Goal: Task Accomplishment & Management: Use online tool/utility

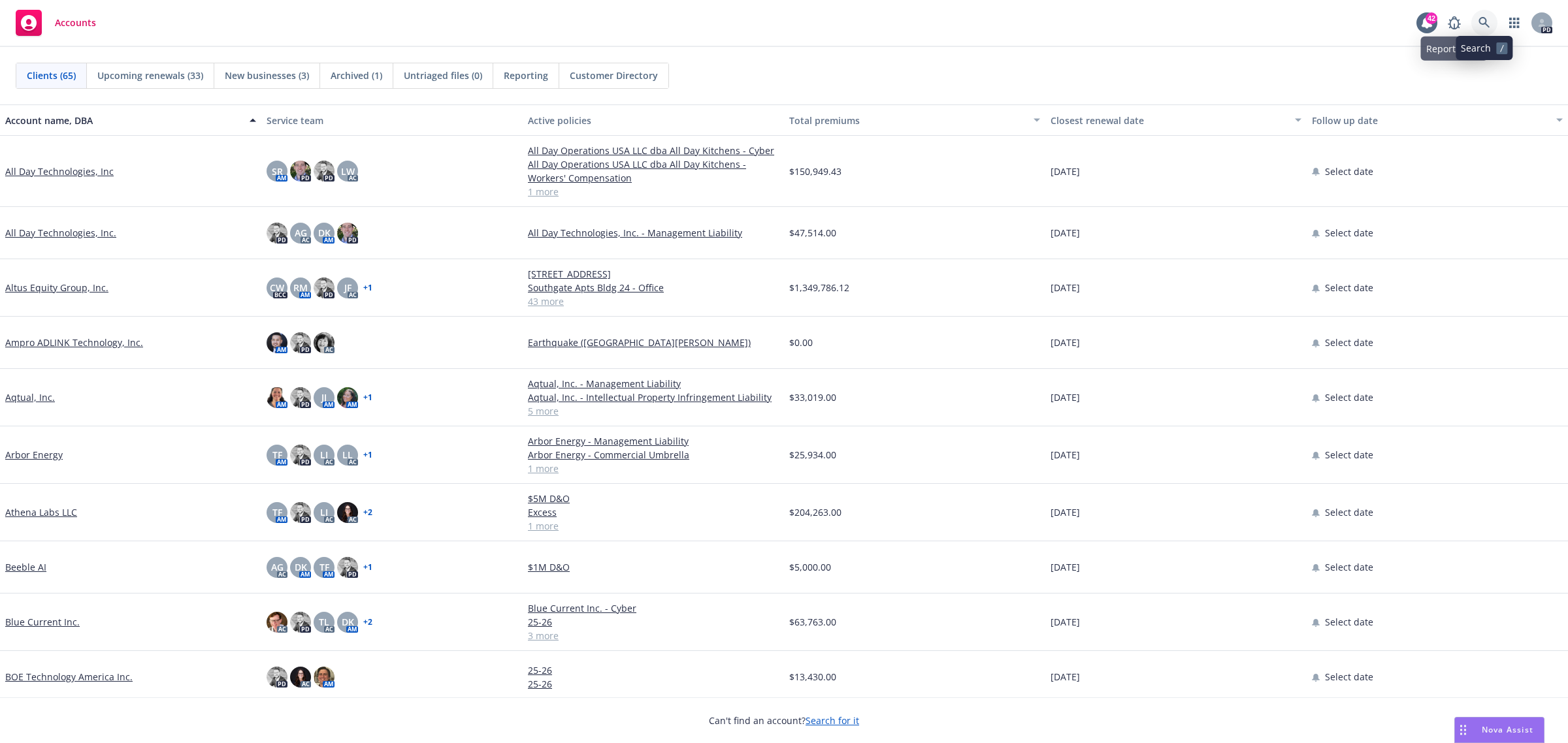
click at [1479, 21] on icon at bounding box center [1484, 22] width 11 height 11
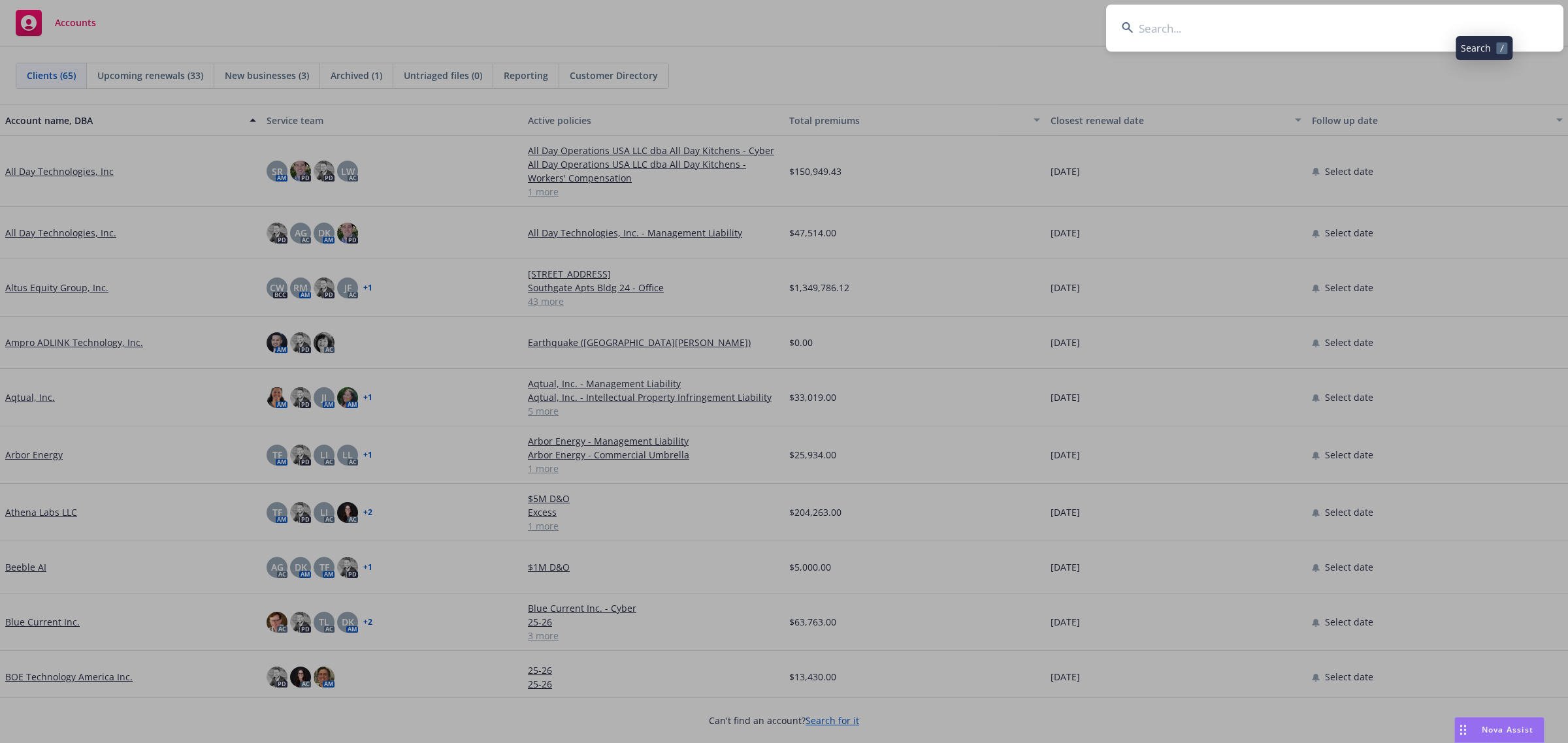
click at [1242, 19] on input at bounding box center [1335, 27] width 457 height 47
click at [1156, 25] on input at bounding box center [1335, 27] width 457 height 47
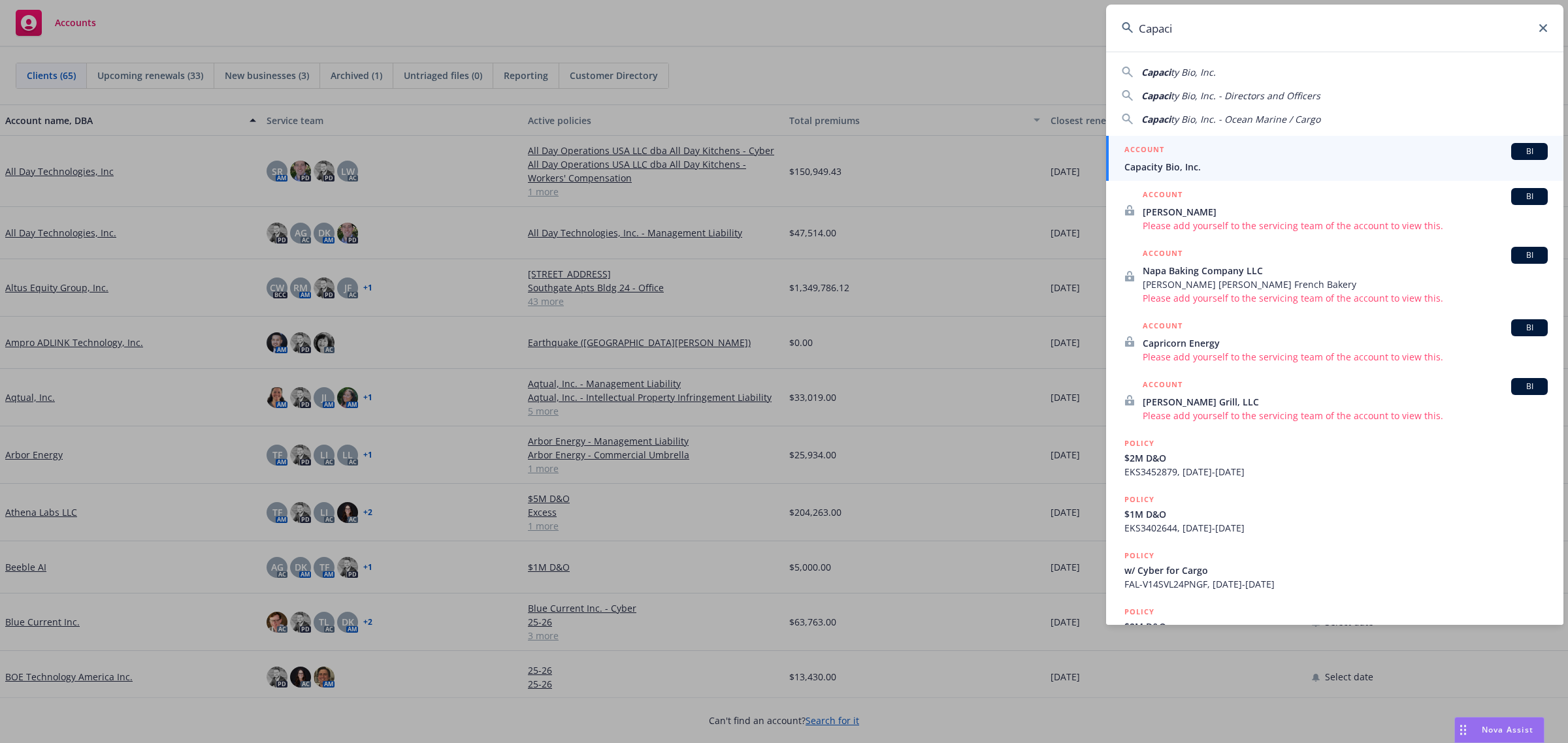
click at [1200, 74] on span "ty Bio, Inc." at bounding box center [1193, 72] width 45 height 13
type input "Capacity Bio, Inc."
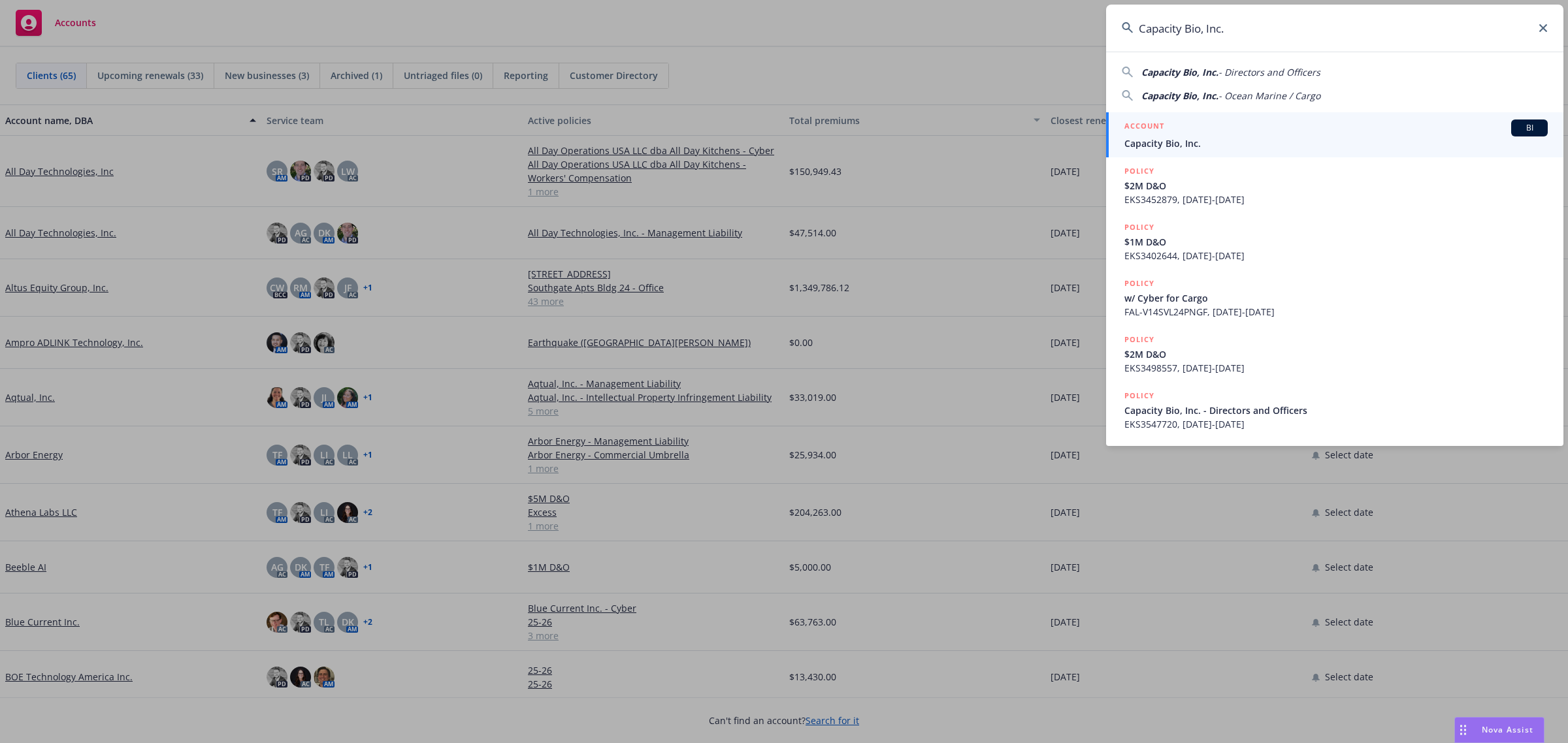
click at [1188, 142] on span "Capacity Bio, Inc." at bounding box center [1336, 143] width 423 height 14
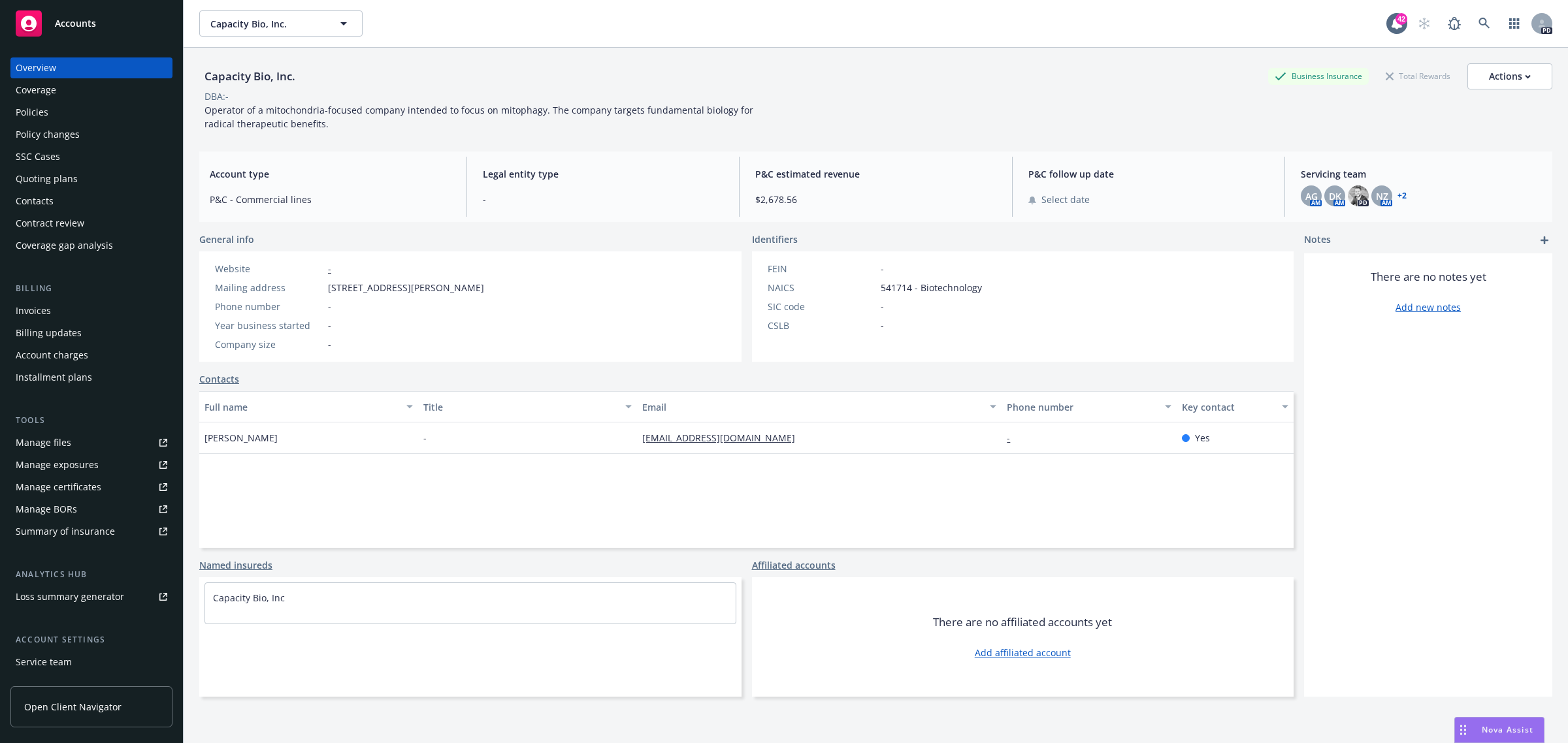
click at [58, 529] on div "Summary of insurance" at bounding box center [64, 532] width 99 height 21
click at [48, 112] on div "Policies" at bounding box center [91, 112] width 152 height 21
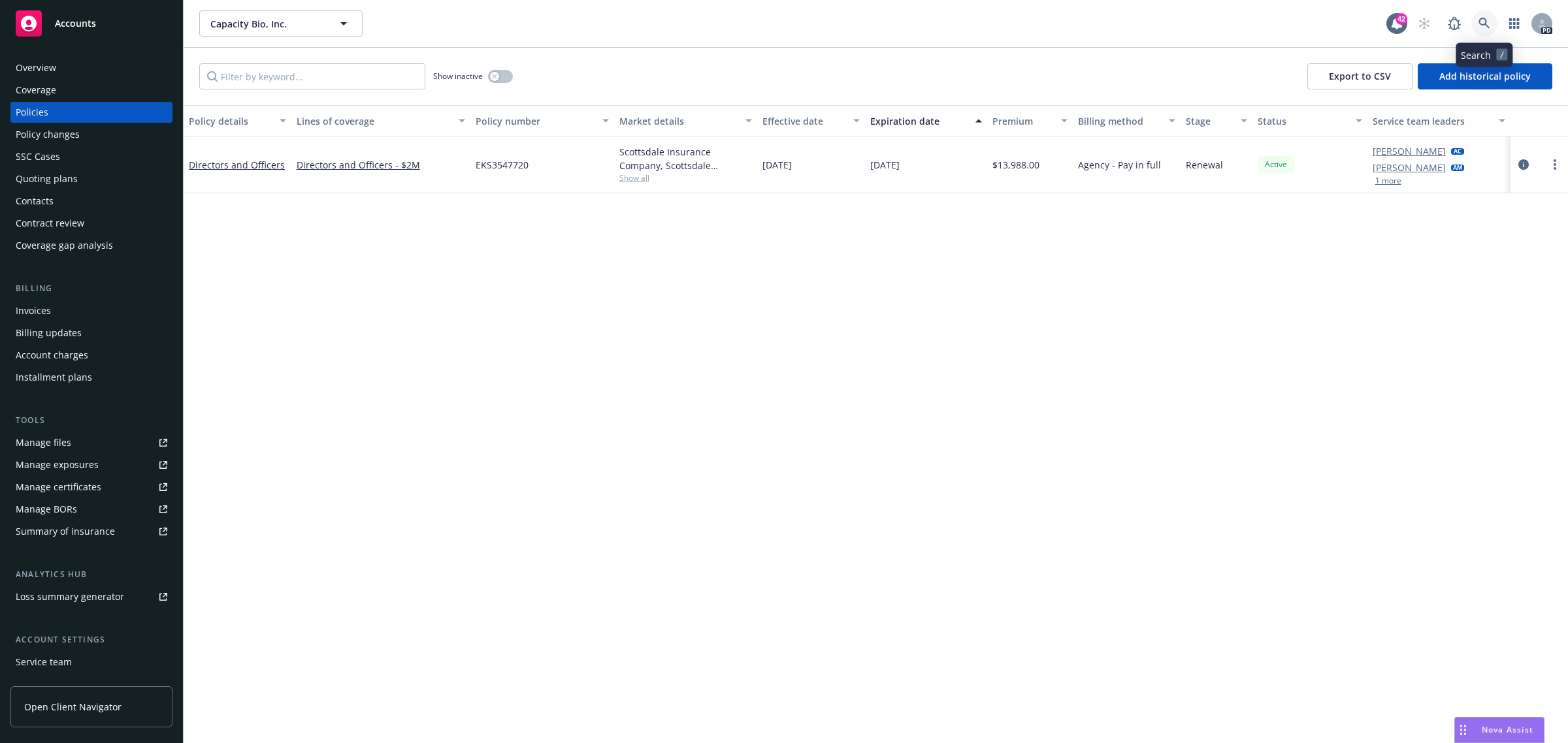
click at [1484, 21] on icon at bounding box center [1485, 24] width 12 height 12
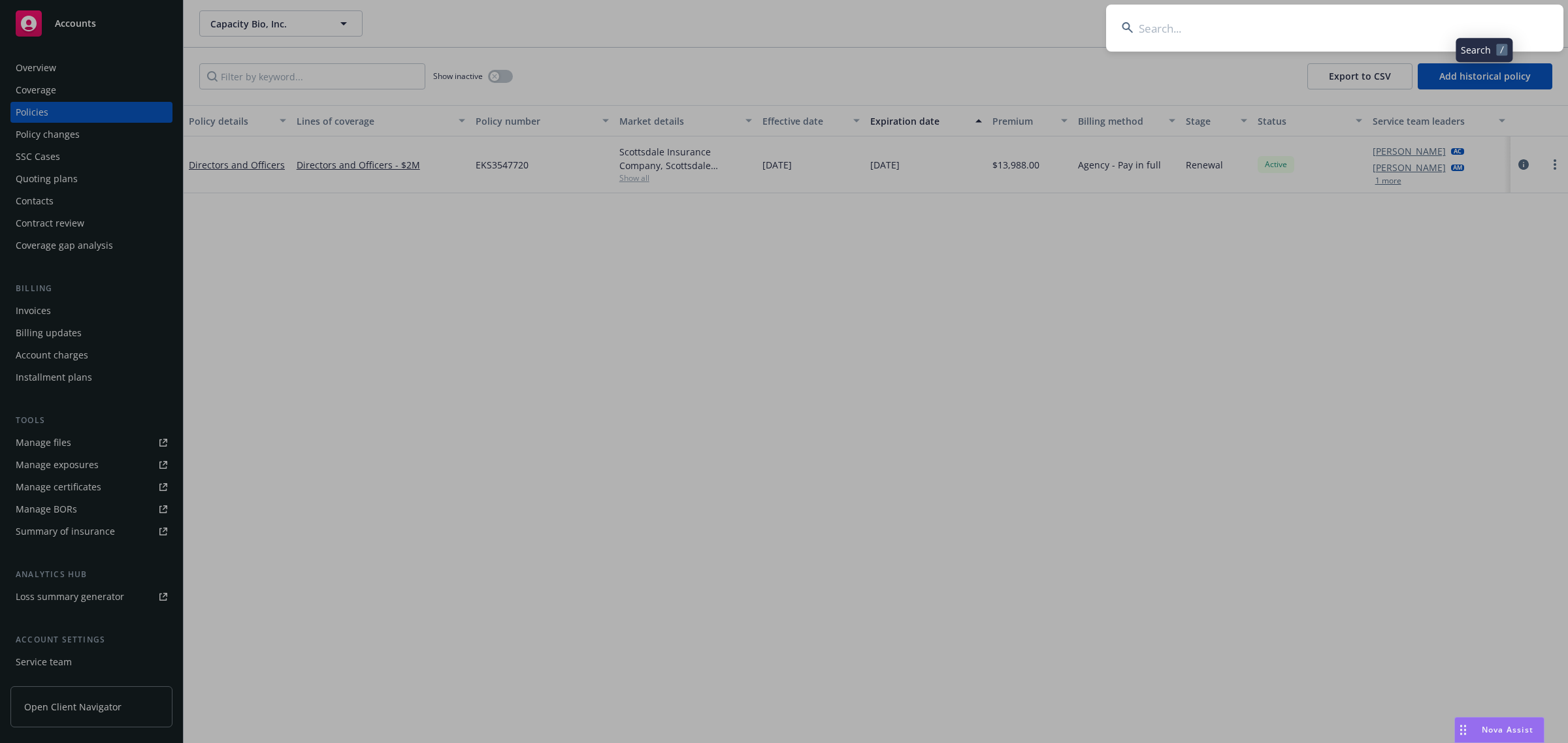
click at [1363, 25] on input at bounding box center [1335, 27] width 457 height 47
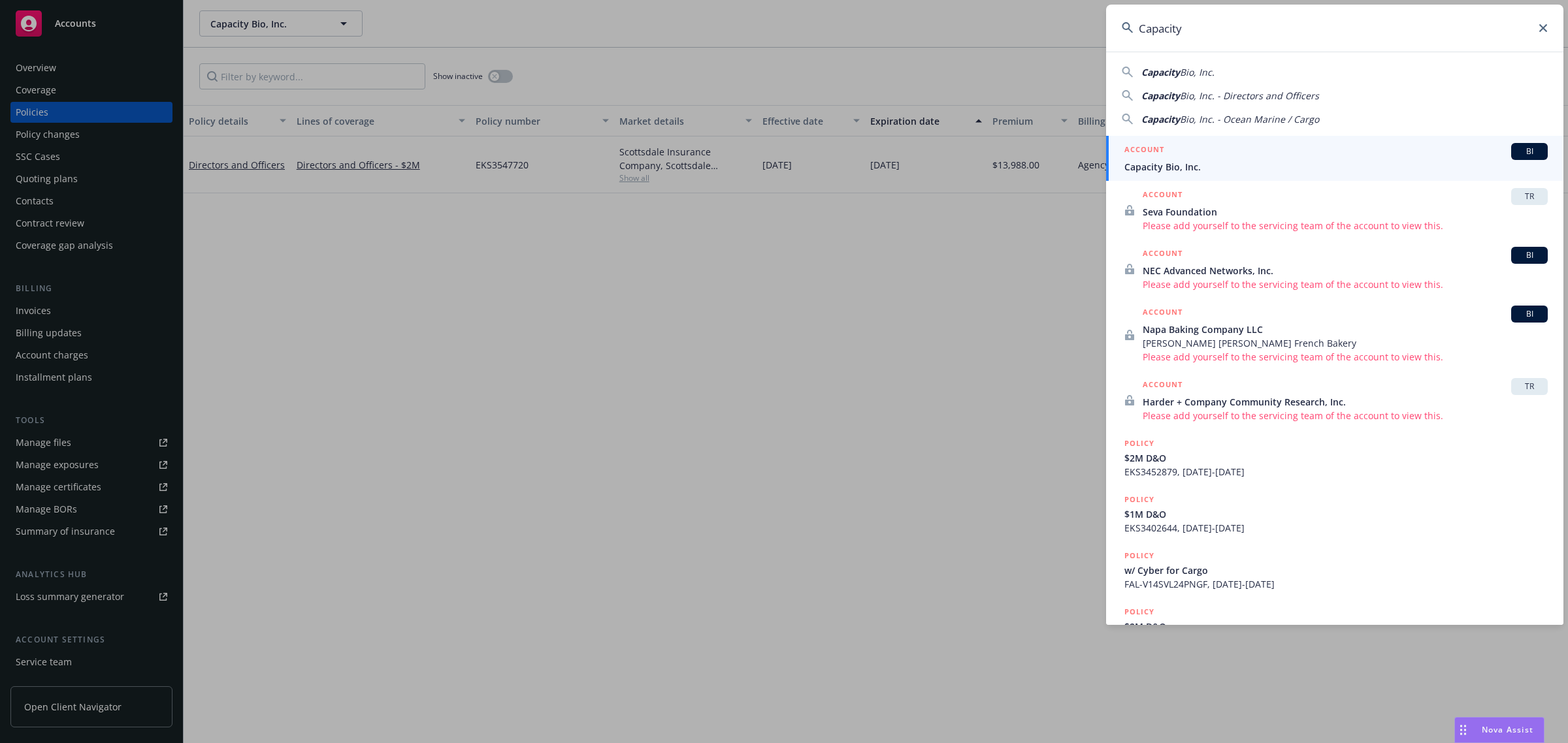
click at [1201, 118] on span "Bio, Inc. - Ocean Marine / Cargo" at bounding box center [1250, 119] width 139 height 13
type input "Capacity Bio, Inc. - Ocean Marine / Cargo"
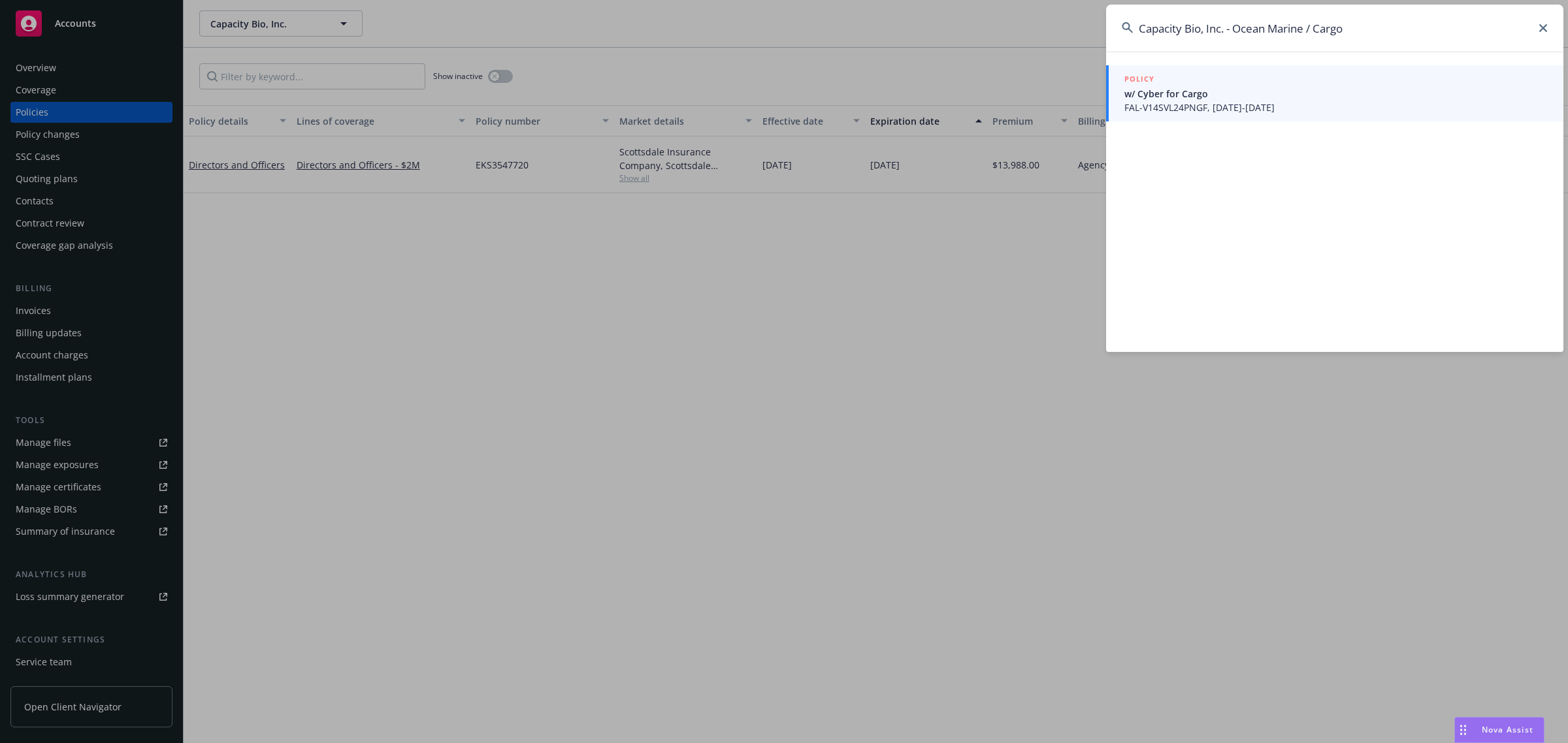
click at [1193, 109] on span "FAL-V14SVL24PNGF, [DATE]-[DATE]" at bounding box center [1336, 108] width 423 height 14
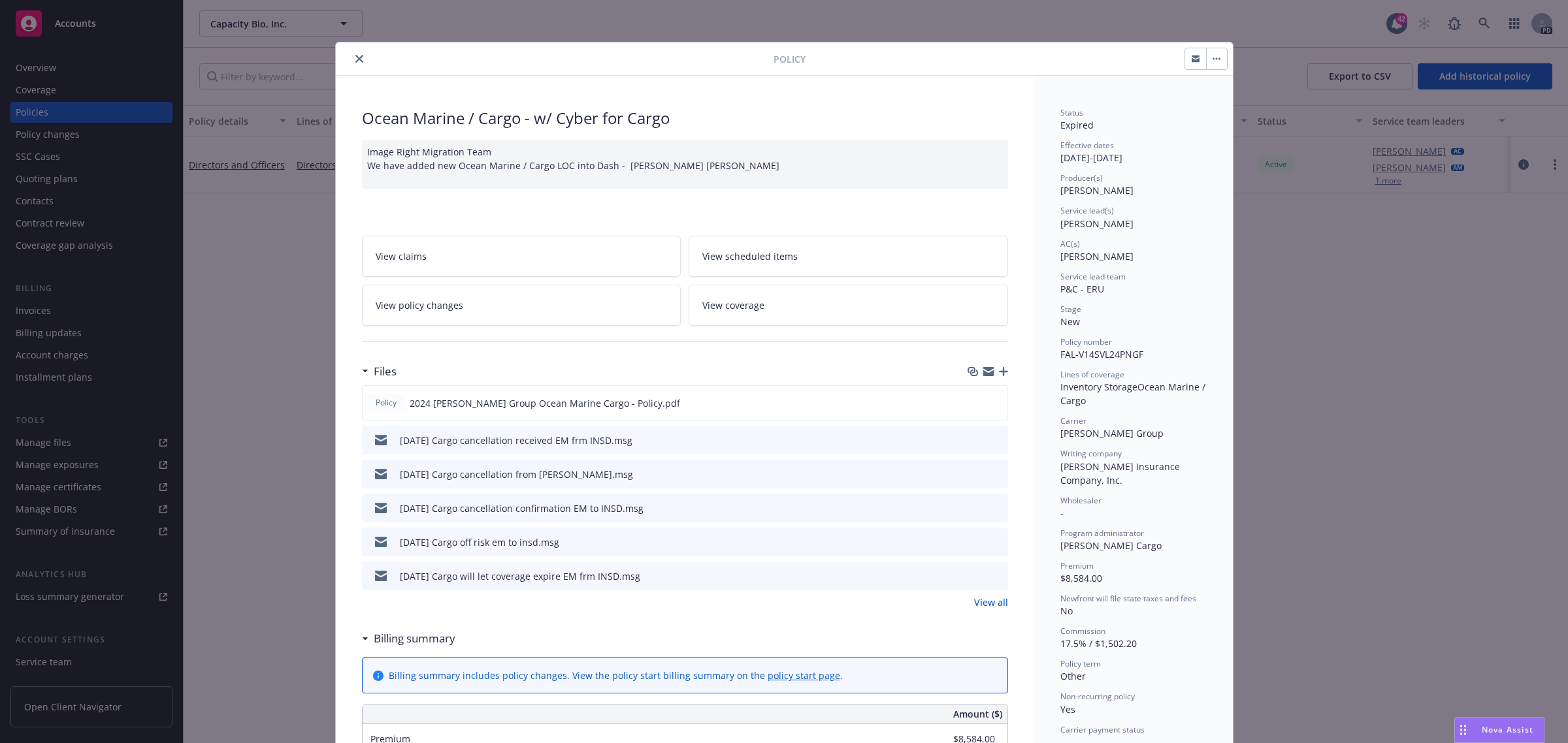
click at [1319, 368] on div "Policy Ocean Marine / Cargo - w/ Cyber for Cargo Image Right Migration Team We …" at bounding box center [784, 372] width 1568 height 743
click at [356, 56] on icon "close" at bounding box center [359, 59] width 8 height 8
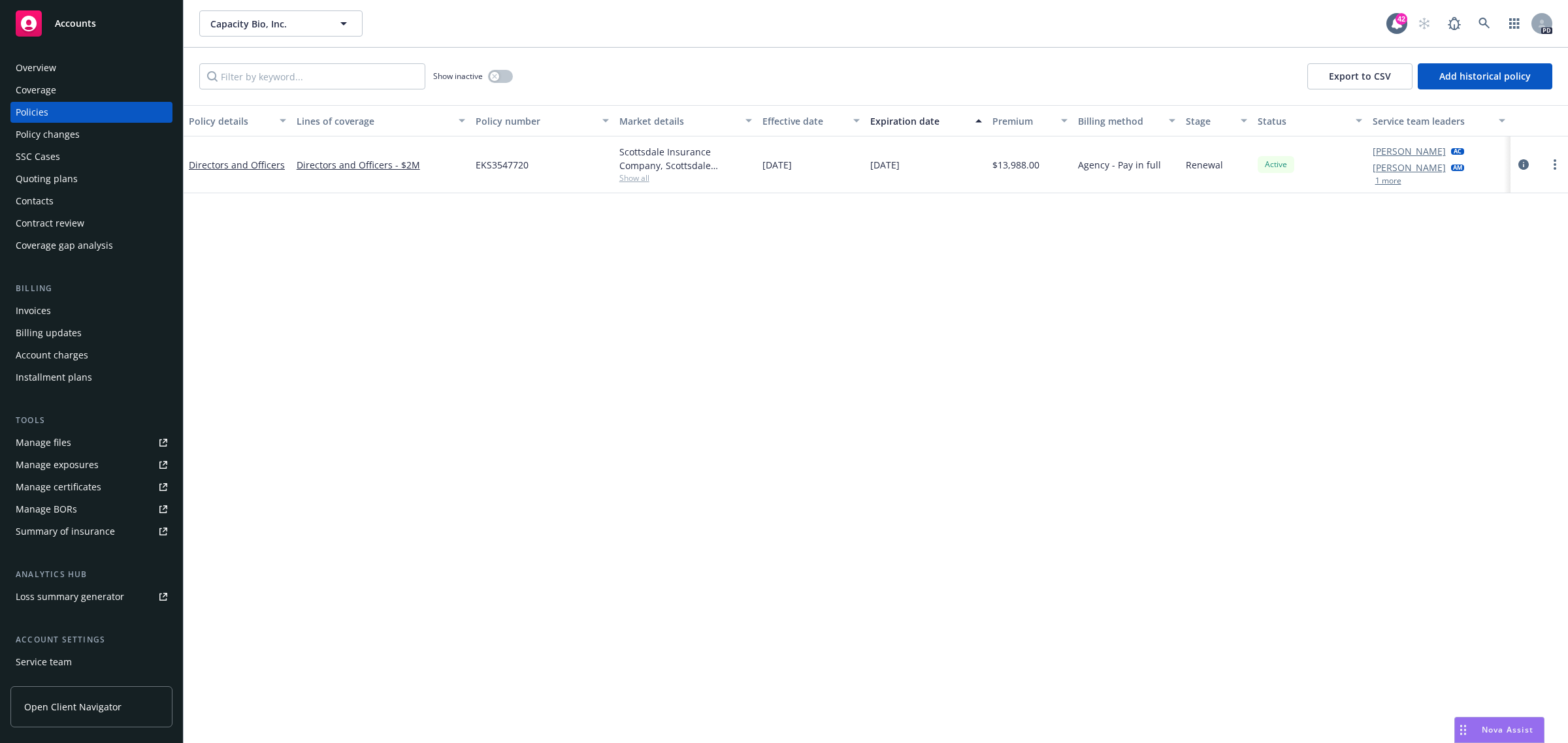
click at [547, 316] on div "Policy details Lines of coverage Policy number Market details Effective date Ex…" at bounding box center [876, 424] width 1385 height 639
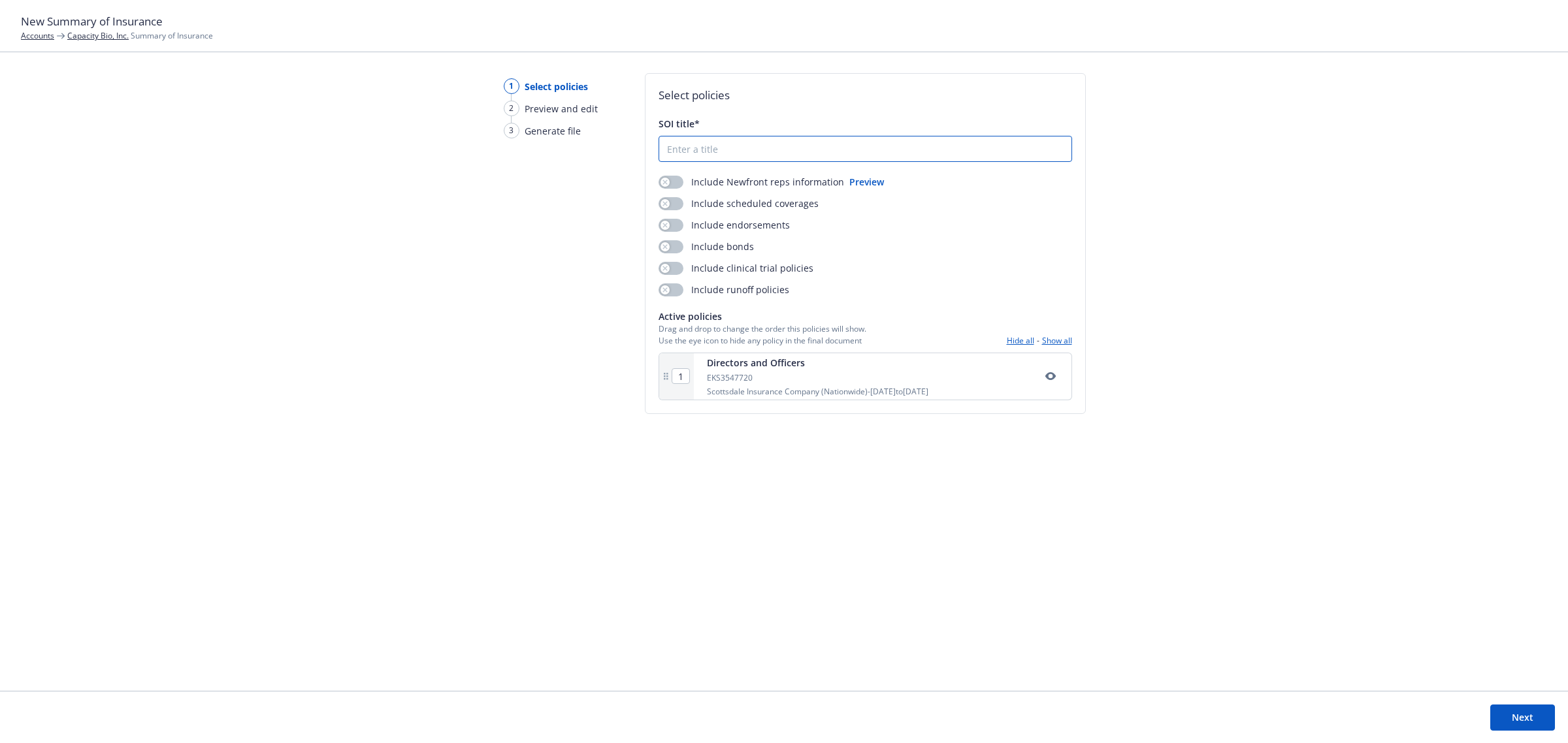
click at [720, 145] on input "SOI title*" at bounding box center [865, 148] width 412 height 25
type input "Capacity Bio SOI"
click at [1524, 723] on button "Next" at bounding box center [1523, 718] width 64 height 26
